Goal: Entertainment & Leisure: Browse casually

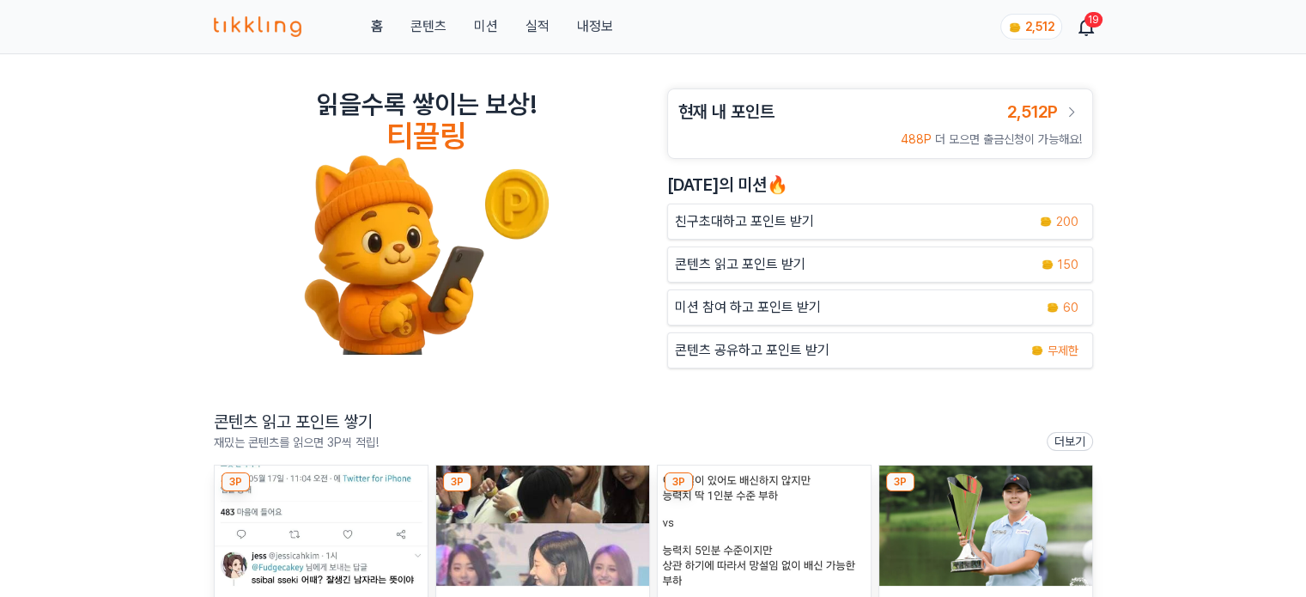
click at [330, 537] on img at bounding box center [321, 525] width 213 height 120
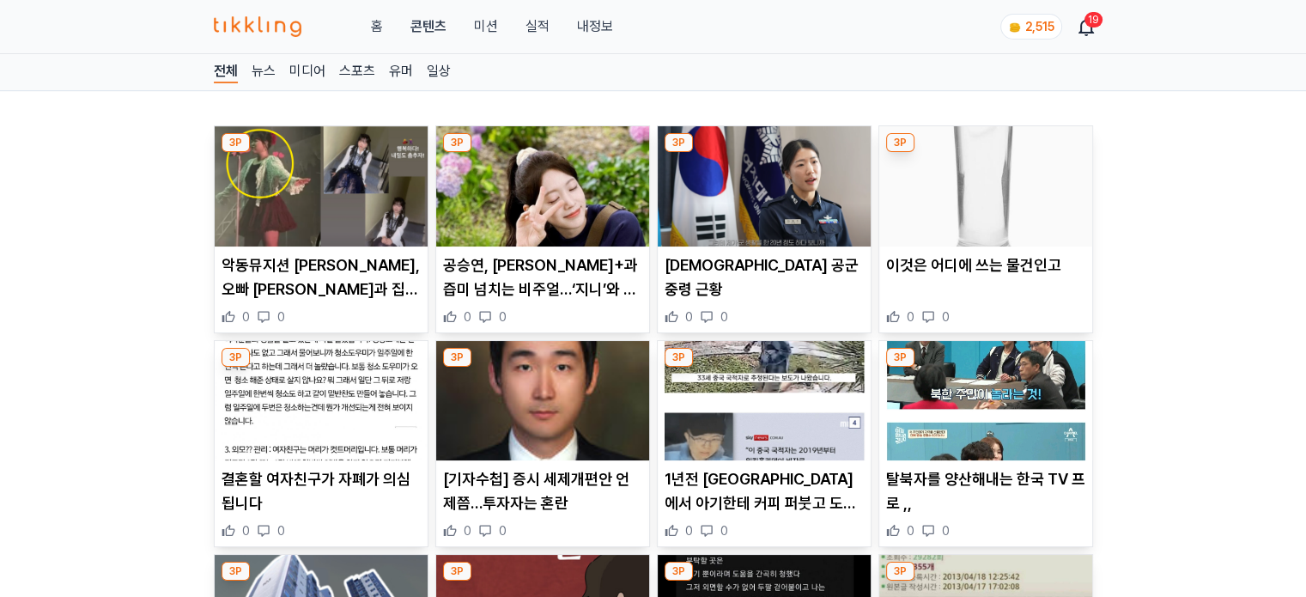
click at [536, 240] on img at bounding box center [542, 186] width 213 height 120
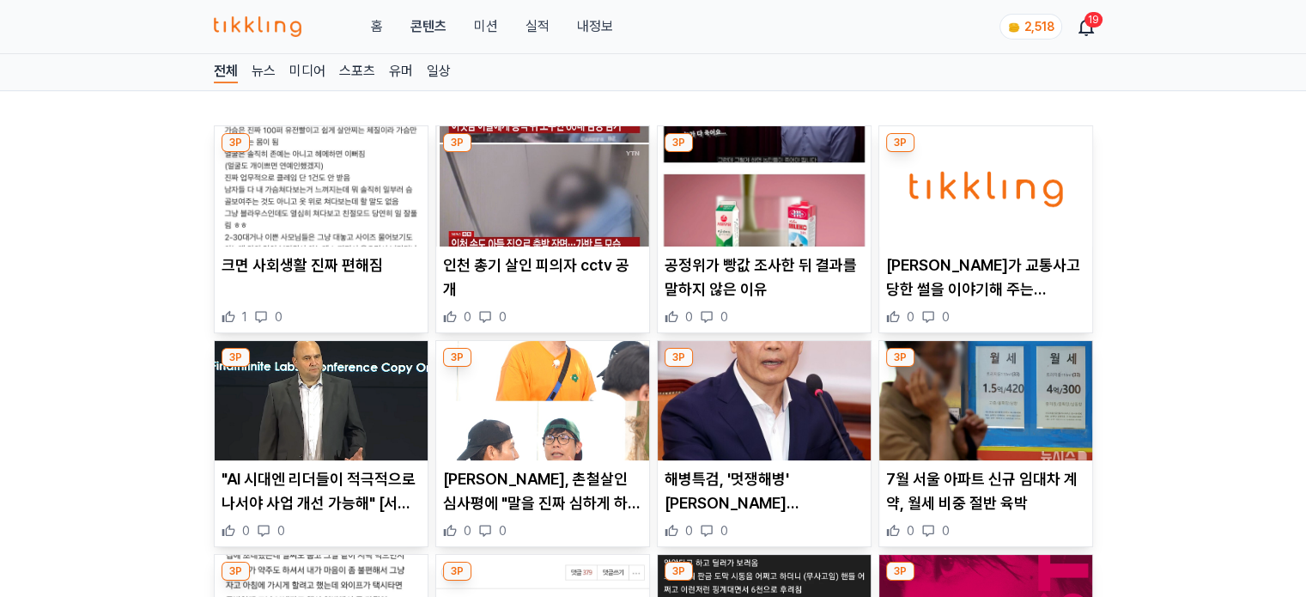
click at [549, 225] on img at bounding box center [542, 186] width 213 height 120
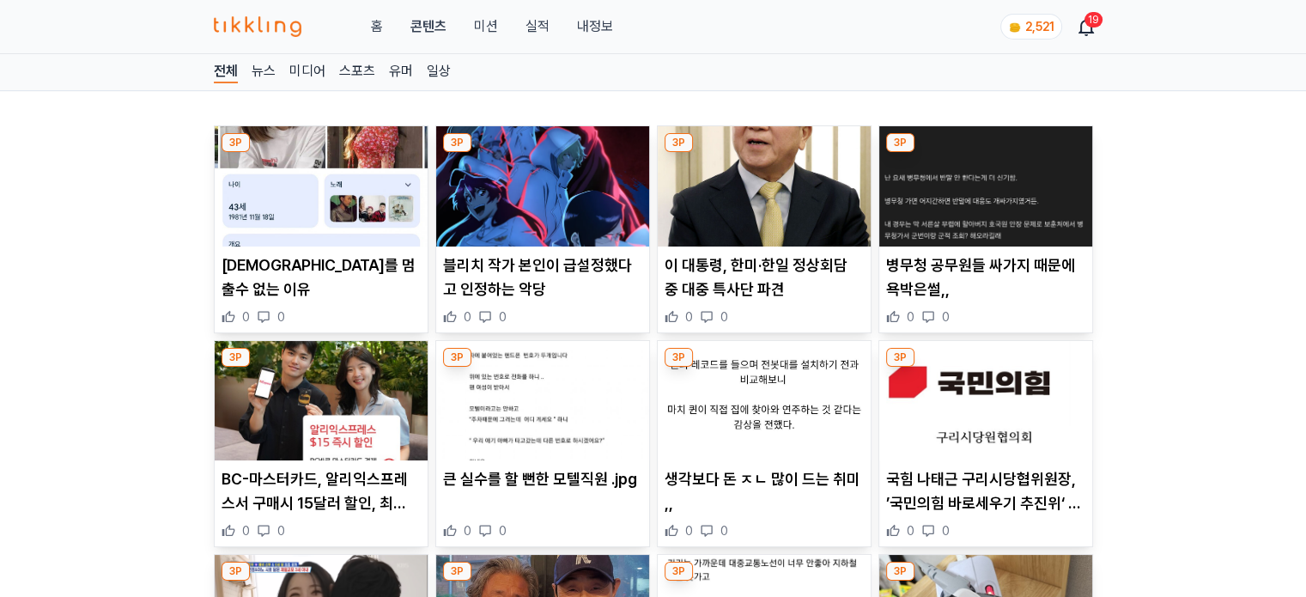
click at [555, 198] on img at bounding box center [542, 186] width 213 height 120
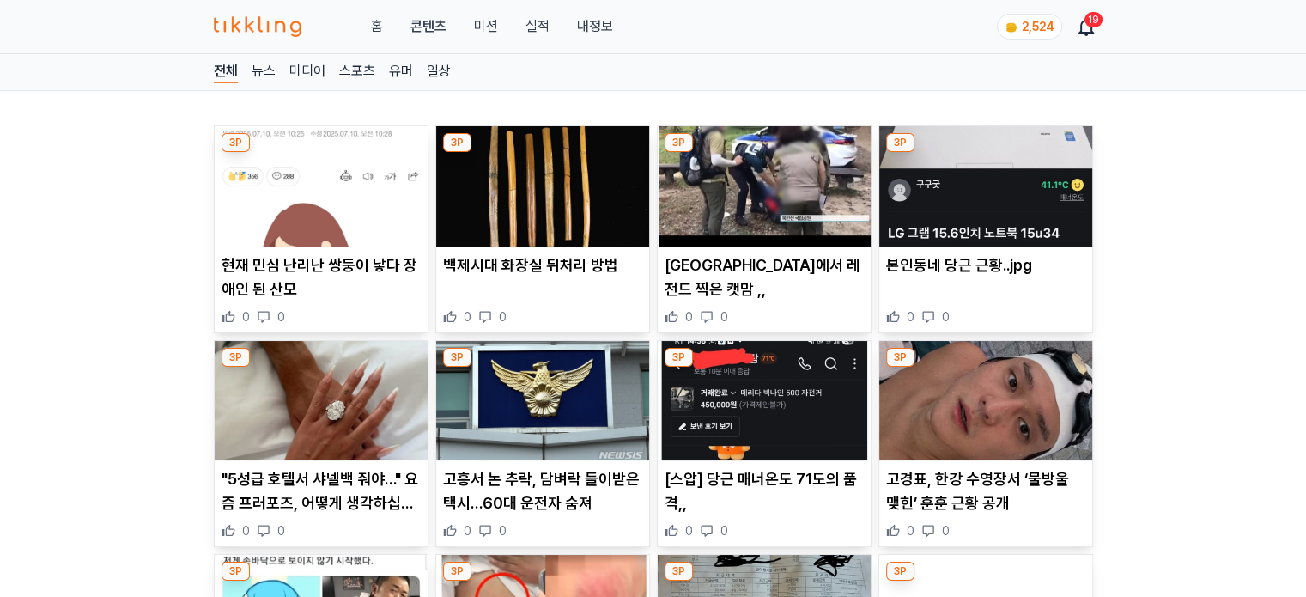
click at [350, 222] on img at bounding box center [321, 186] width 213 height 120
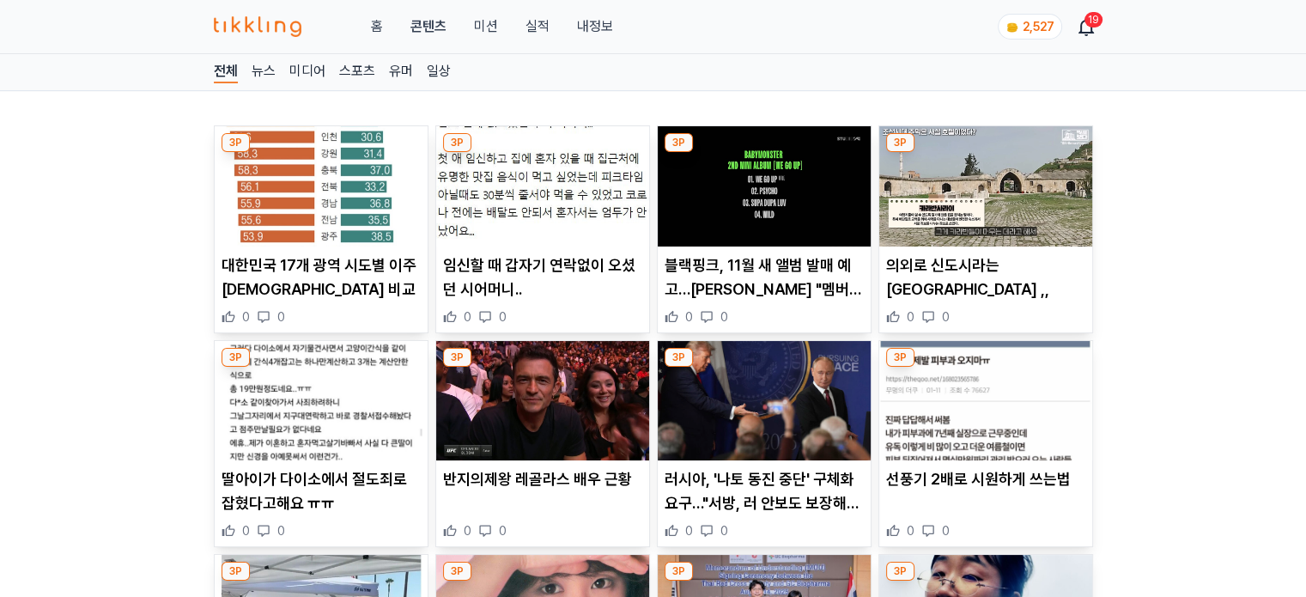
click at [559, 198] on img at bounding box center [542, 186] width 213 height 120
